Goal: Check status: Check status

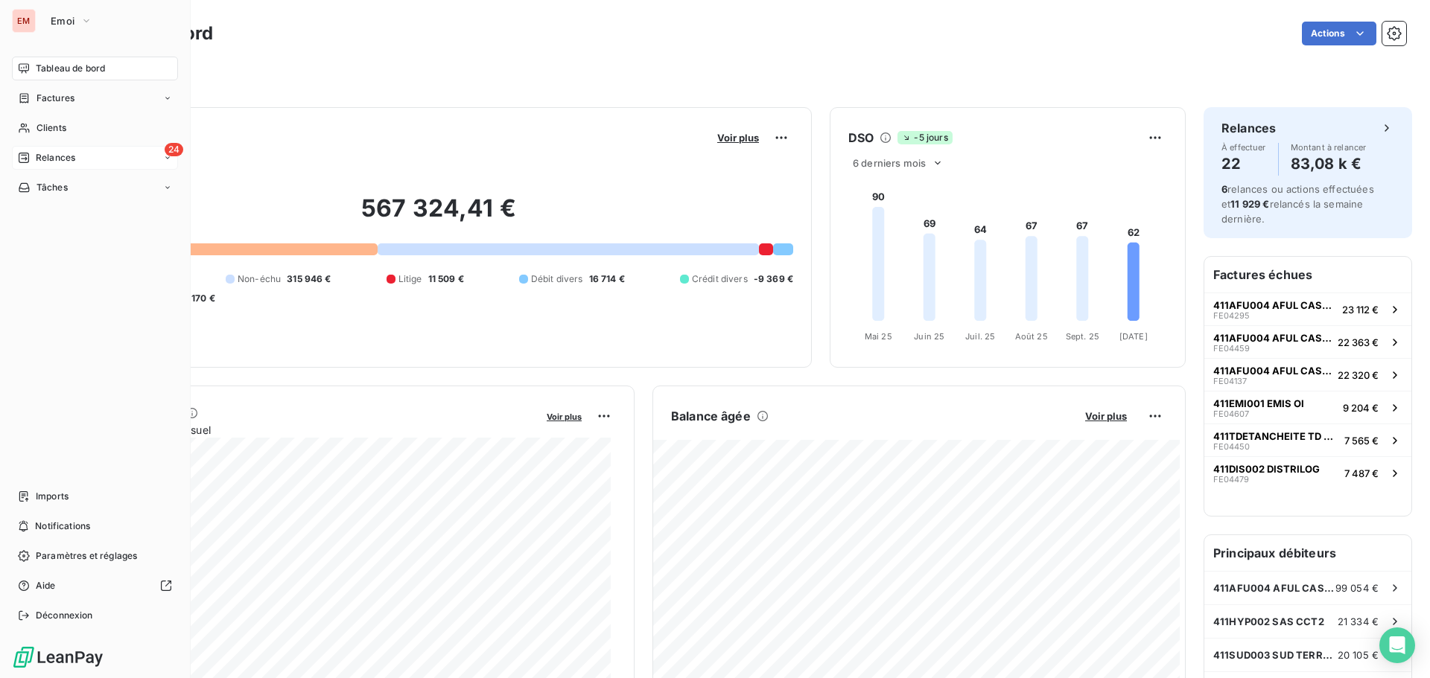
click at [42, 163] on span "Relances" at bounding box center [55, 157] width 39 height 13
click at [89, 158] on div "24 Relances" at bounding box center [95, 158] width 166 height 24
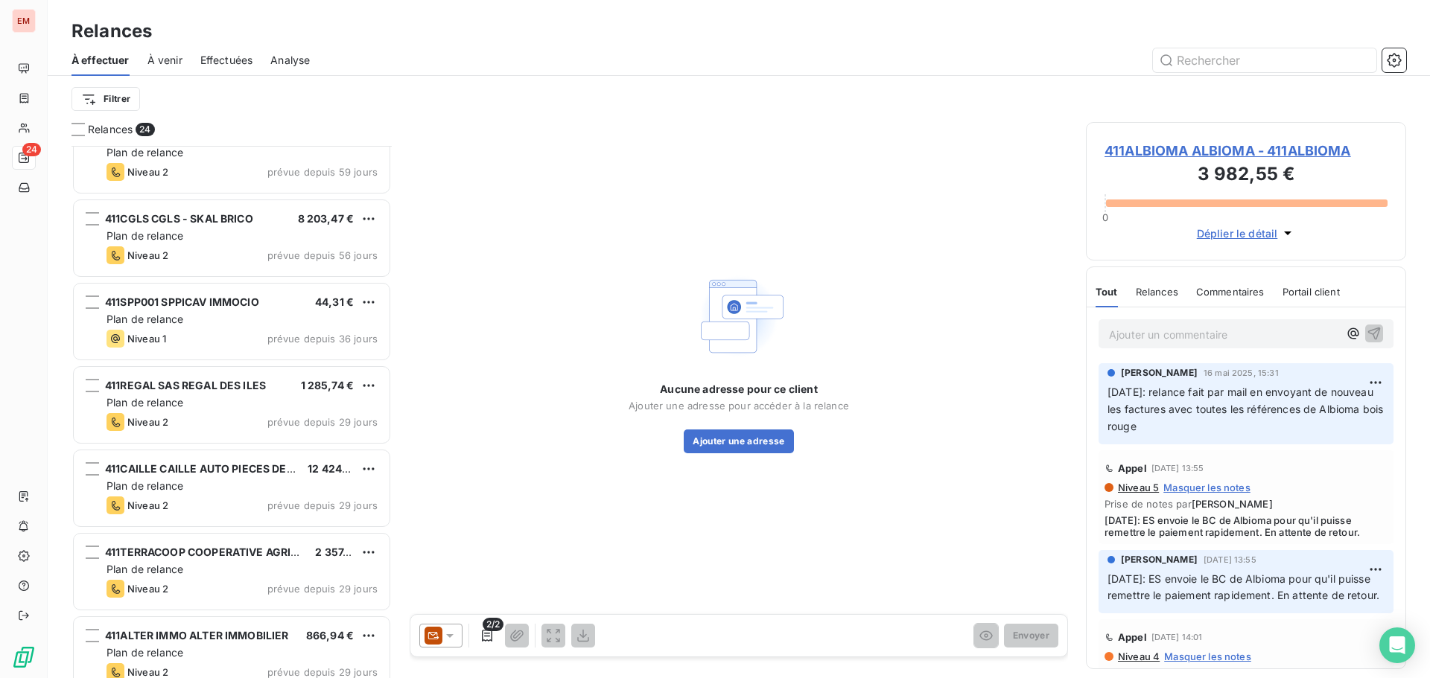
scroll to position [725, 0]
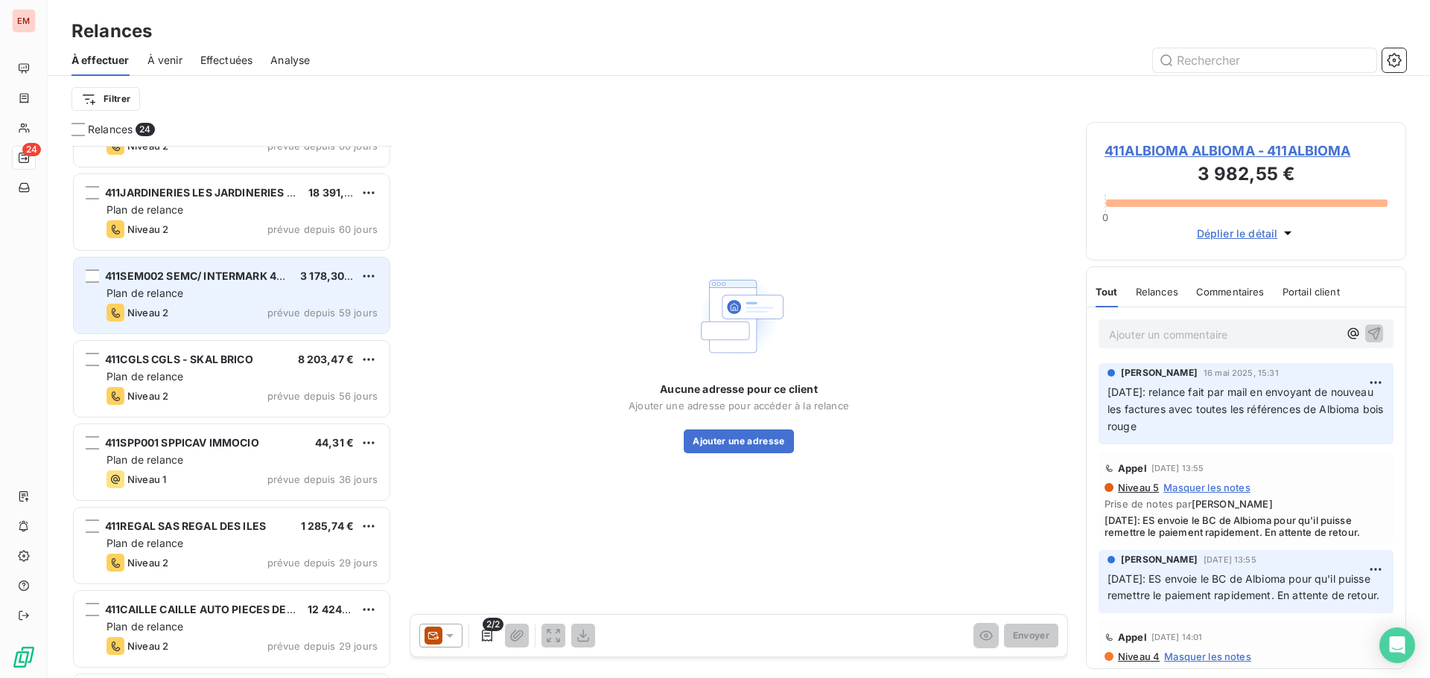
click at [192, 302] on div "411SEM002 SEMC/ INTERMARK 400 3 178,30 € Plan de relance Niveau 2 prévue depuis…" at bounding box center [232, 296] width 316 height 76
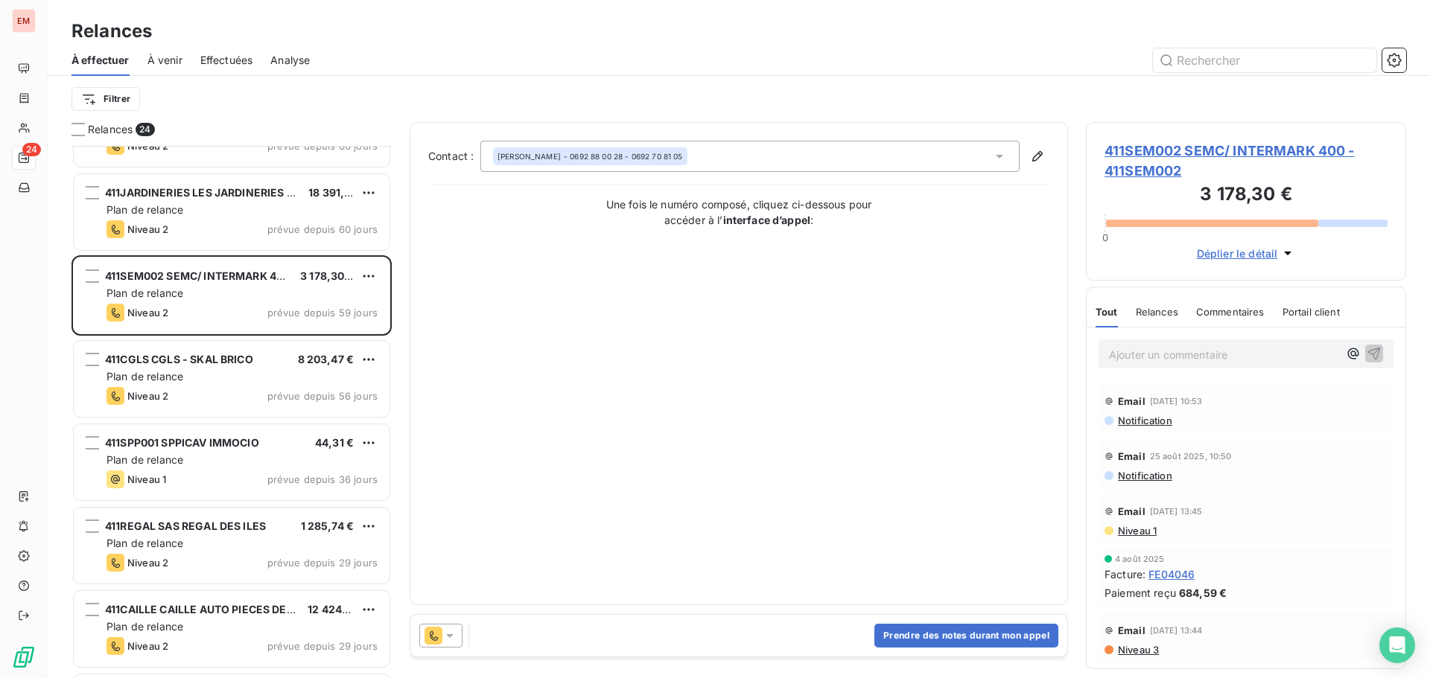
drag, startPoint x: 456, startPoint y: 637, endPoint x: 466, endPoint y: 631, distance: 12.0
click at [456, 636] on icon at bounding box center [449, 635] width 15 height 15
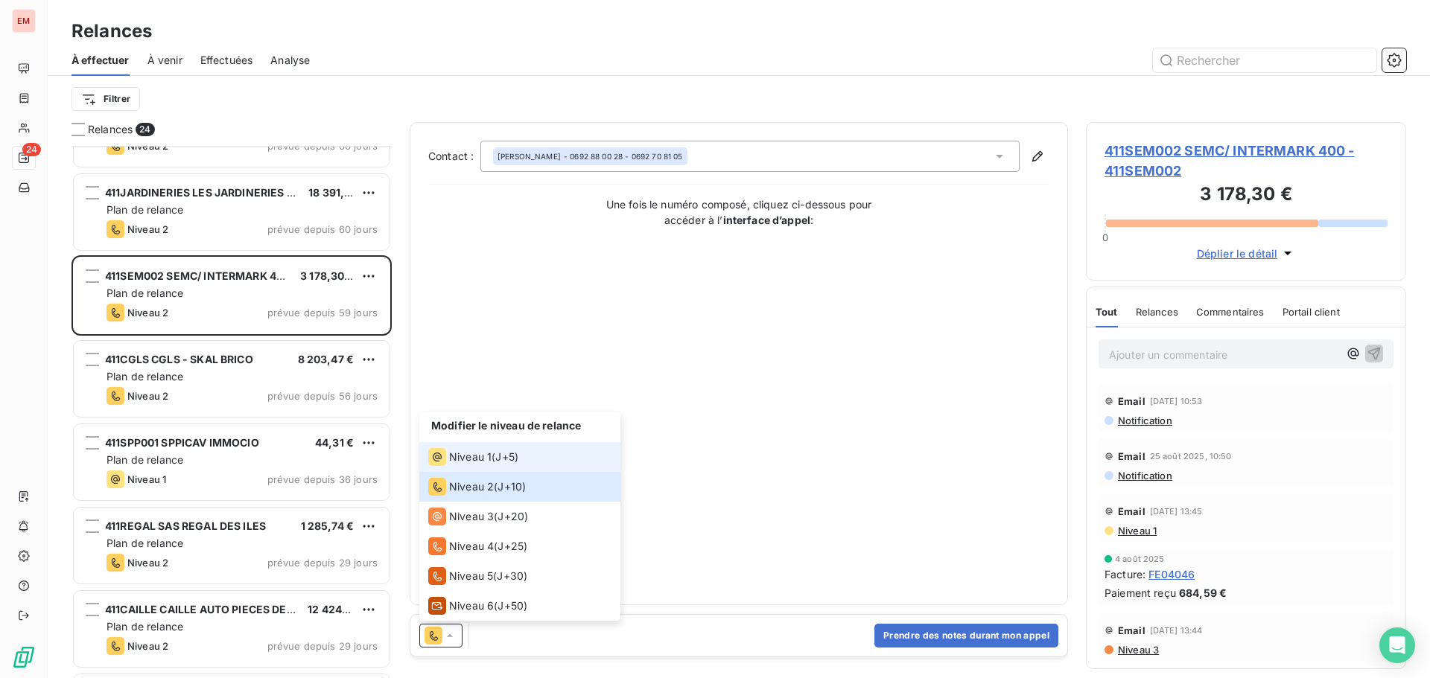
click at [462, 453] on span "Niveau 1" at bounding box center [470, 457] width 42 height 15
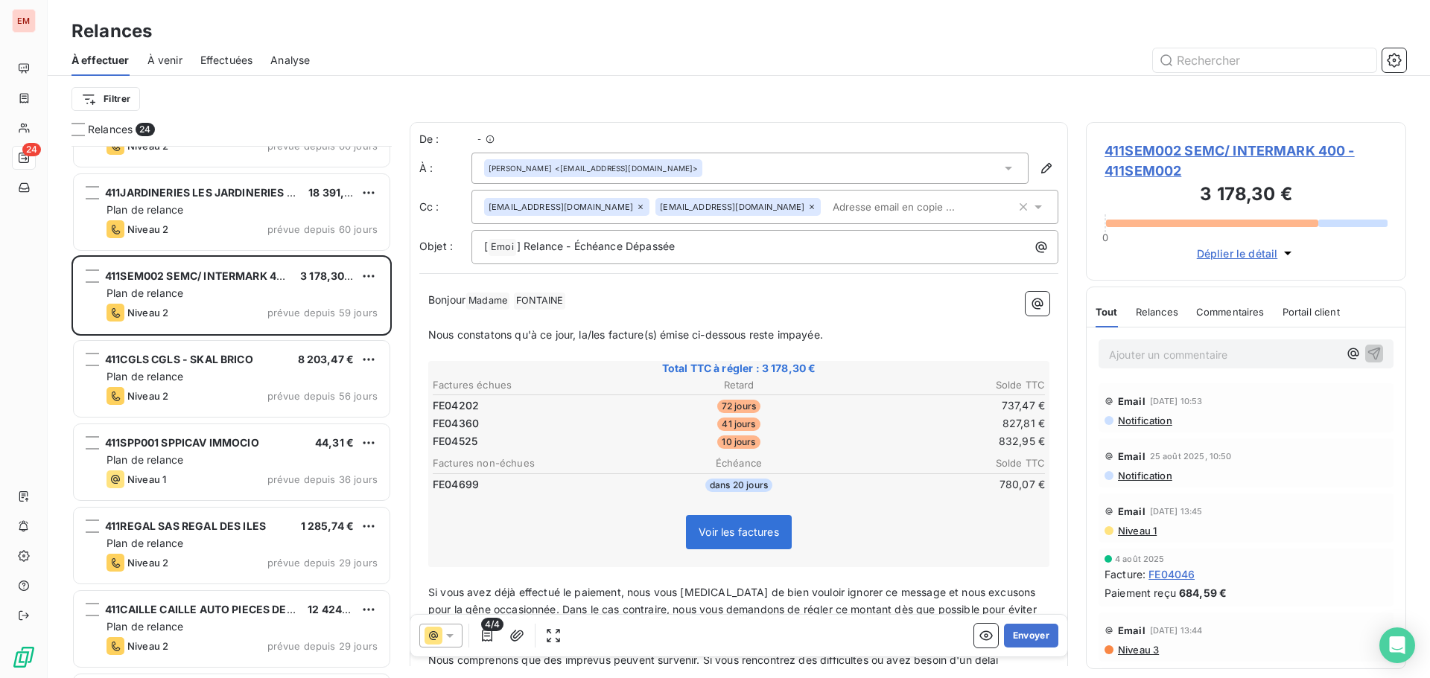
scroll to position [521, 309]
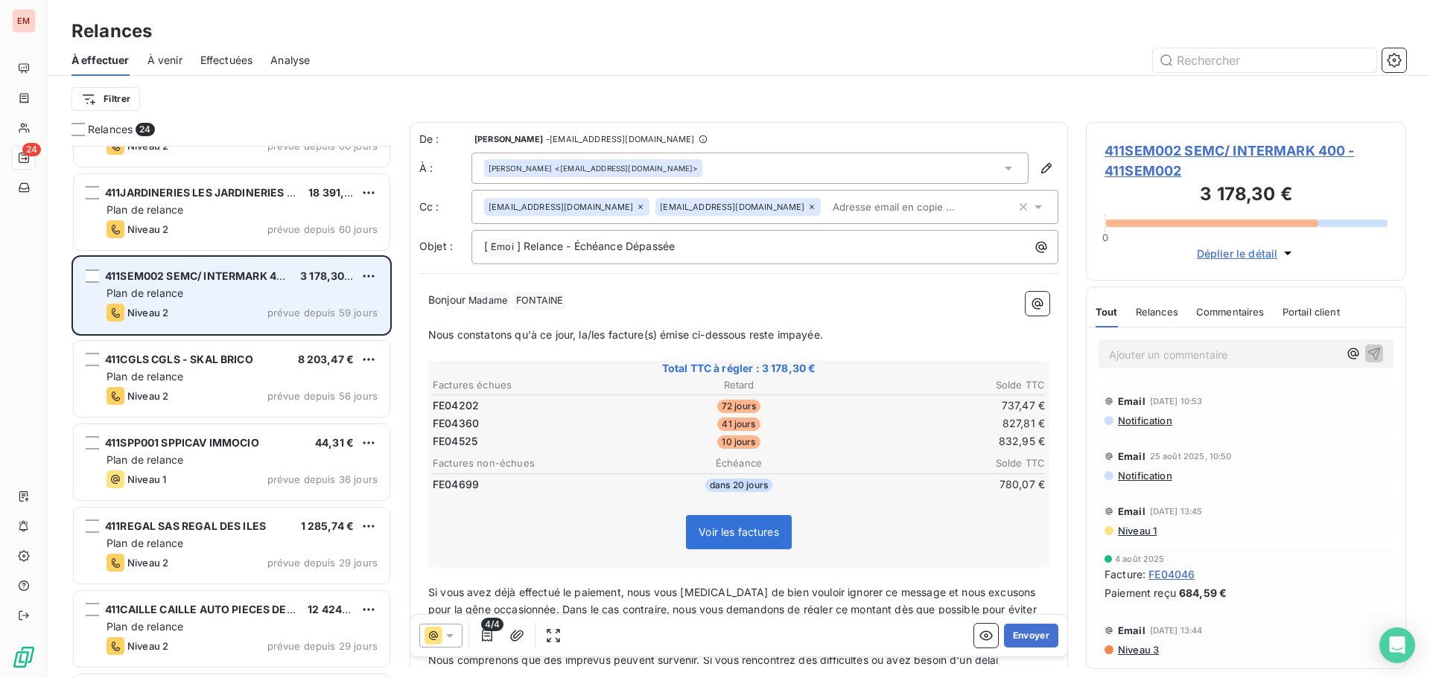
click at [243, 305] on div "Niveau 2 prévue depuis 59 jours" at bounding box center [241, 313] width 271 height 18
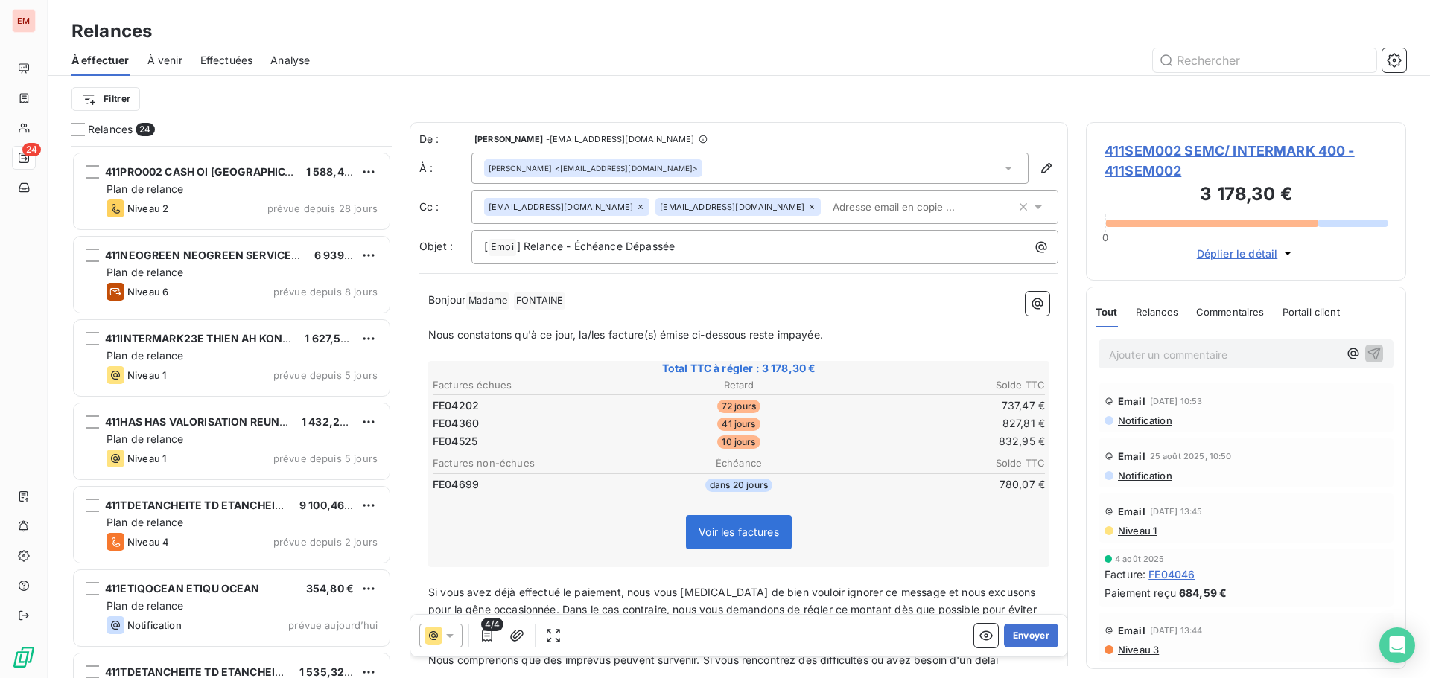
scroll to position [1470, 0]
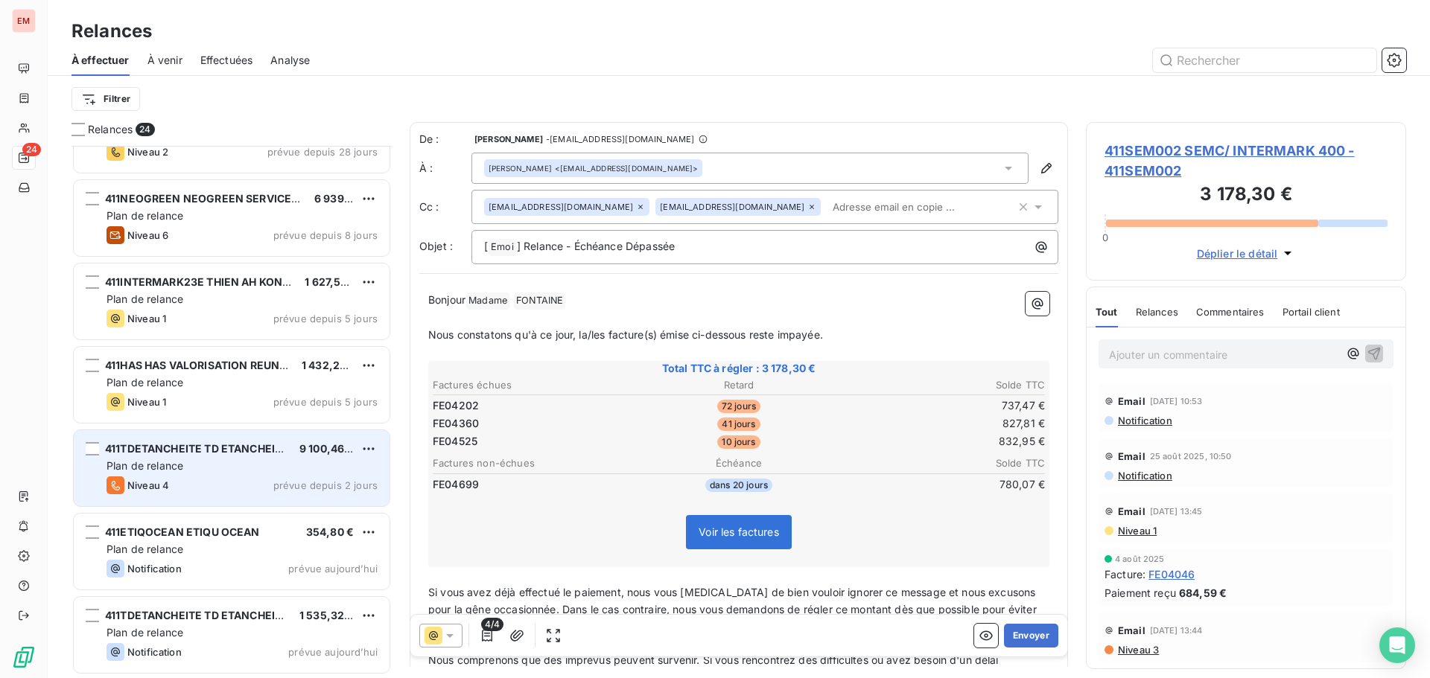
click at [156, 459] on div "Plan de relance" at bounding box center [241, 466] width 271 height 15
